Goal: Information Seeking & Learning: Learn about a topic

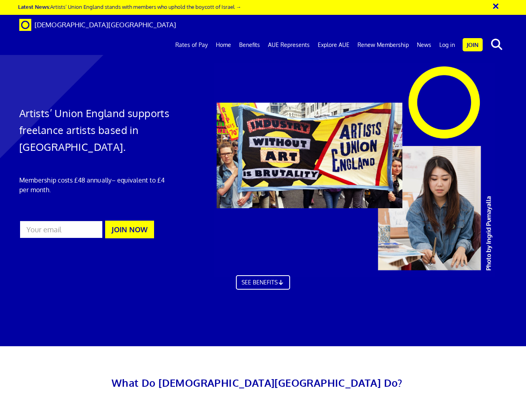
scroll to position [0, 2]
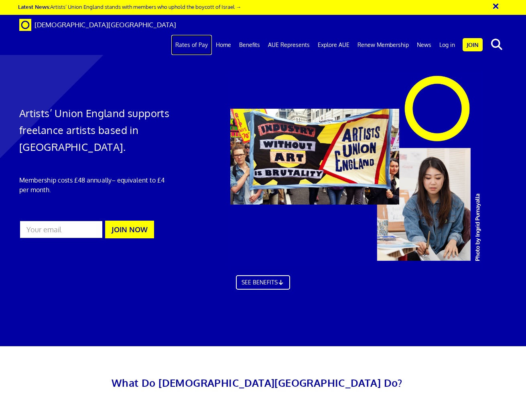
click at [192, 35] on link "Rates of Pay" at bounding box center [191, 45] width 41 height 20
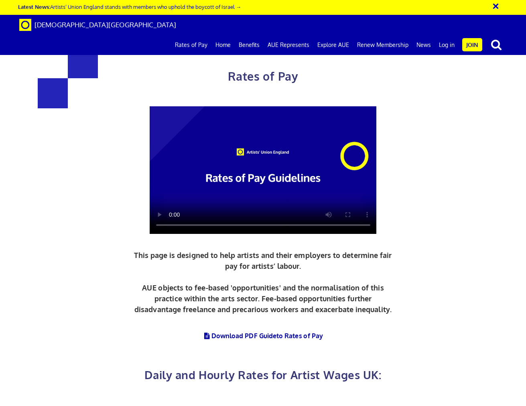
click at [194, 35] on link "Rates of Pay" at bounding box center [191, 45] width 41 height 20
click at [264, 179] on video at bounding box center [263, 170] width 227 height 128
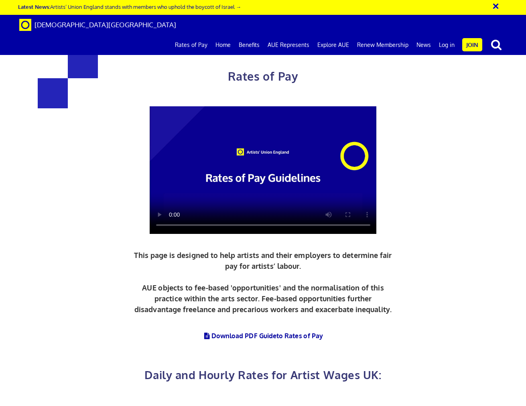
drag, startPoint x: 341, startPoint y: 146, endPoint x: 369, endPoint y: 146, distance: 27.7
